Goal: Information Seeking & Learning: Check status

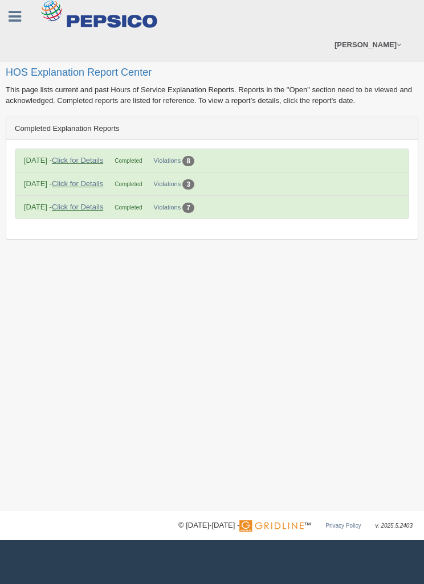
click at [84, 159] on link "Click for Details" at bounding box center [77, 160] width 51 height 9
click at [194, 161] on div "8" at bounding box center [188, 161] width 12 height 10
click at [377, 48] on link "[PERSON_NAME]" at bounding box center [368, 44] width 78 height 32
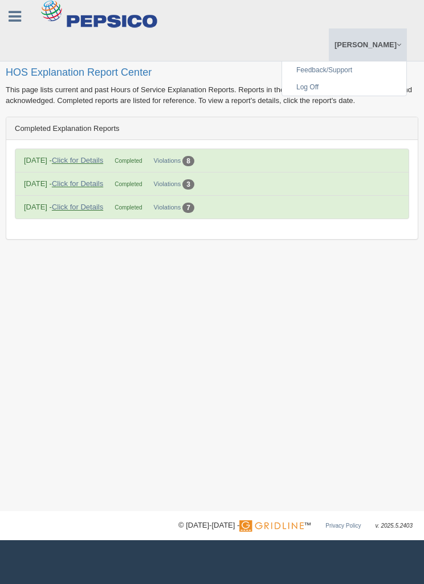
click at [379, 47] on link "[PERSON_NAME]" at bounding box center [368, 44] width 78 height 32
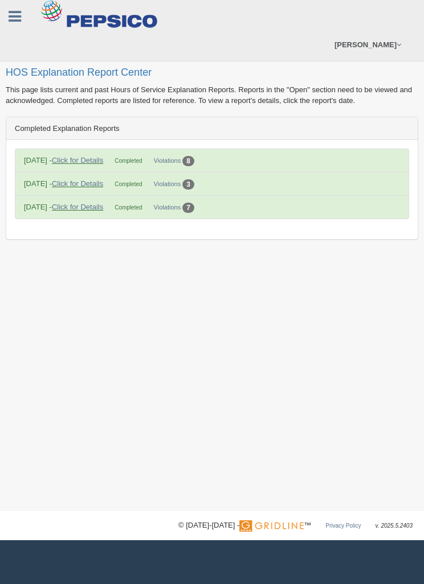
click at [142, 162] on span "Completed" at bounding box center [128, 161] width 27 height 6
click at [91, 159] on link "Click for Details" at bounding box center [77, 160] width 51 height 9
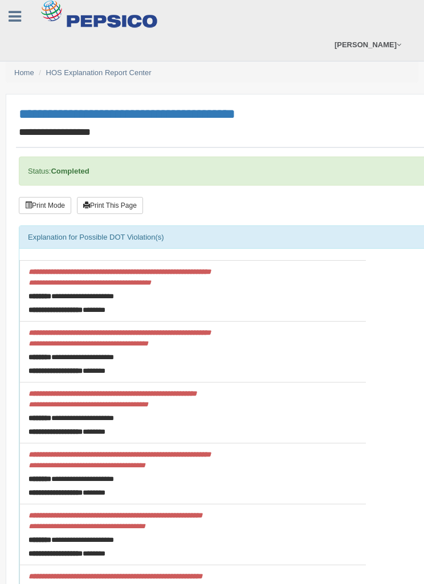
click at [22, 15] on link at bounding box center [15, 14] width 30 height 17
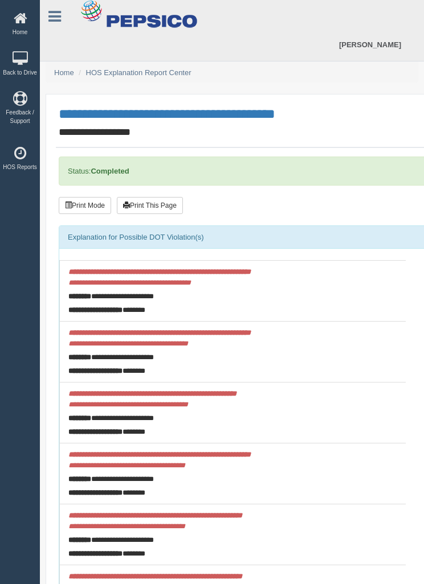
click at [25, 16] on icon at bounding box center [20, 18] width 34 height 14
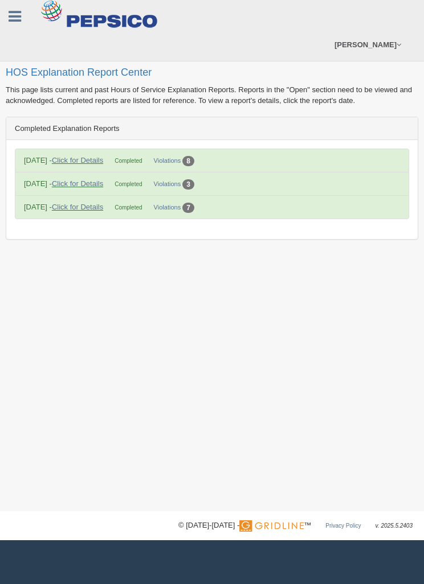
click at [22, 14] on link at bounding box center [15, 14] width 30 height 17
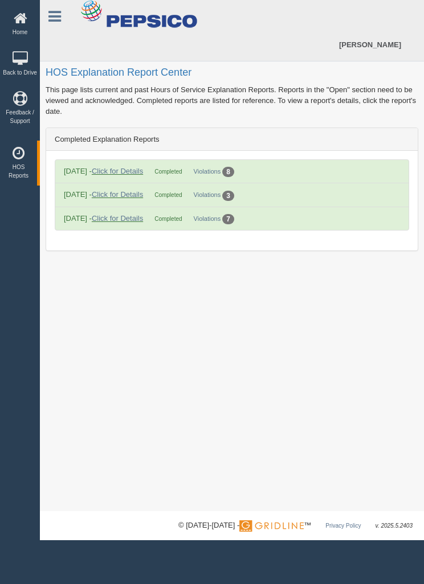
click at [22, 22] on icon at bounding box center [20, 18] width 34 height 14
